Goal: Navigation & Orientation: Find specific page/section

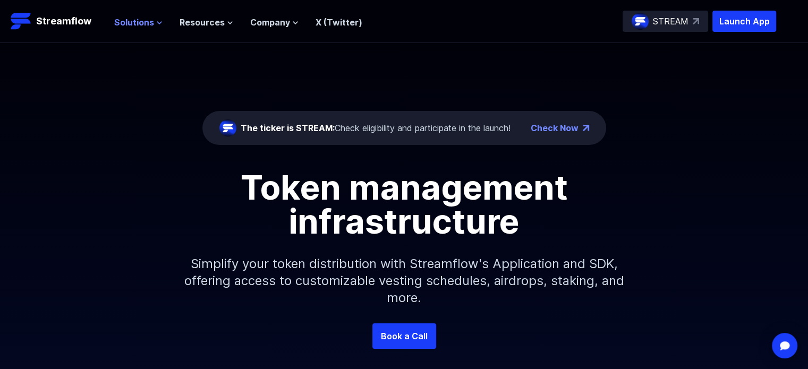
click at [148, 21] on span "Solutions" at bounding box center [134, 22] width 40 height 13
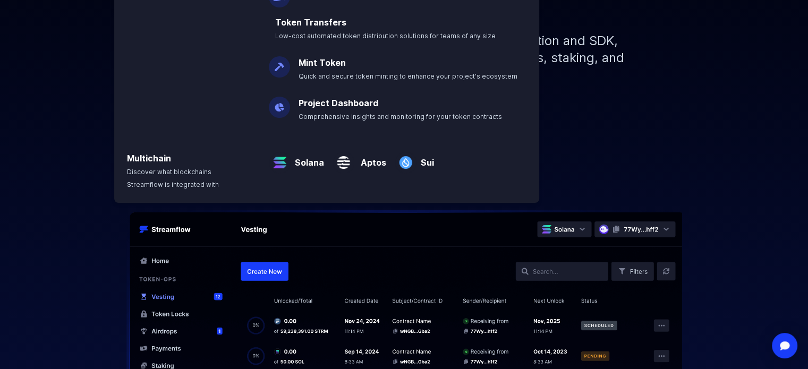
scroll to position [227, 0]
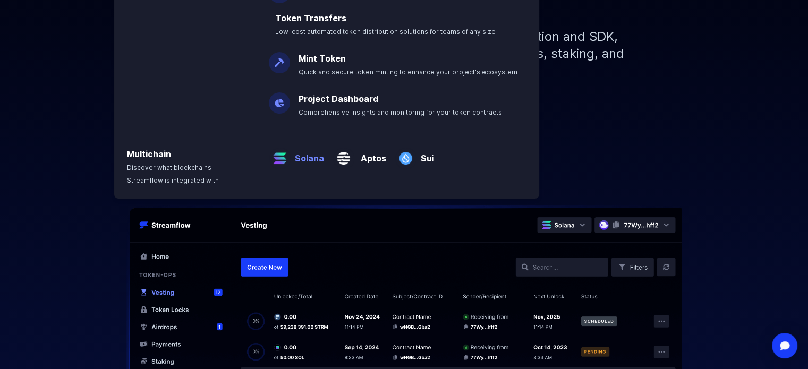
click at [298, 143] on p "Solana" at bounding box center [306, 153] width 33 height 21
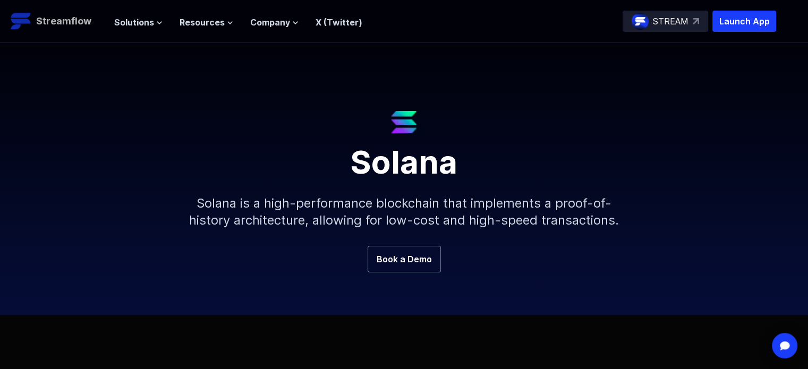
click at [42, 20] on p "Streamflow" at bounding box center [63, 21] width 55 height 15
